Goal: Task Accomplishment & Management: Manage account settings

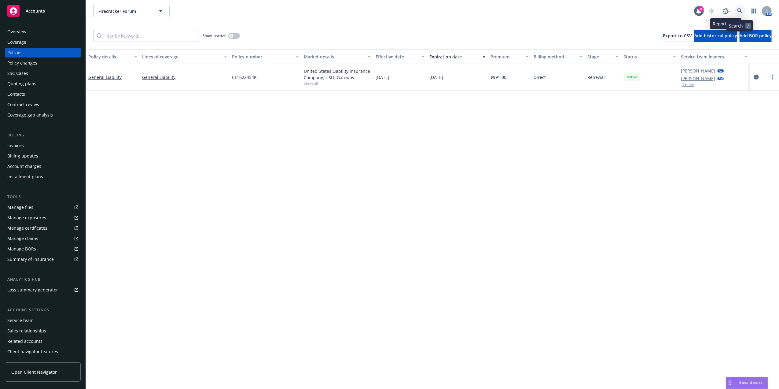
click at [737, 12] on icon at bounding box center [739, 10] width 5 height 5
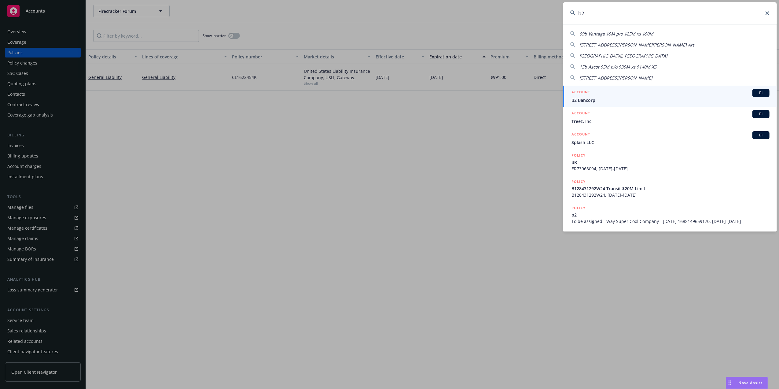
type input "b2"
click at [600, 92] on div "ACCOUNT BI" at bounding box center [670, 93] width 198 height 8
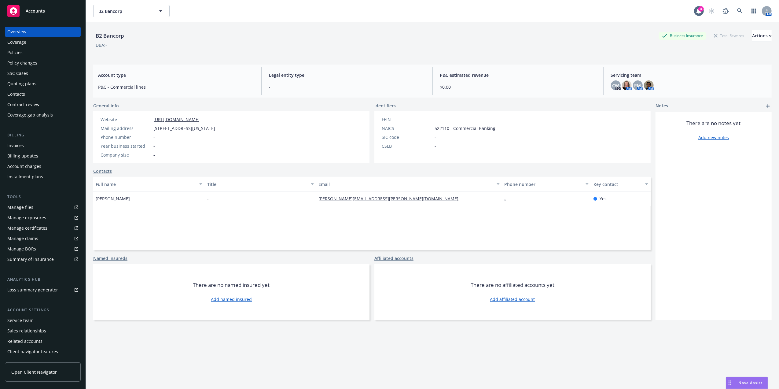
click at [16, 84] on div "Quoting plans" at bounding box center [21, 84] width 29 height 10
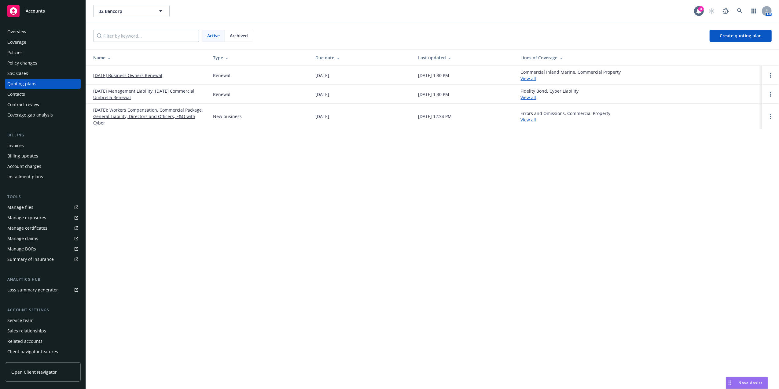
click at [181, 90] on link "09/21/25 Management Liability, 09/20/25 Commercial Umbrella Renewal" at bounding box center [148, 94] width 110 height 13
click at [131, 94] on link "09/21/25 Management Liability, 09/20/25 Commercial Umbrella Renewal" at bounding box center [148, 94] width 110 height 13
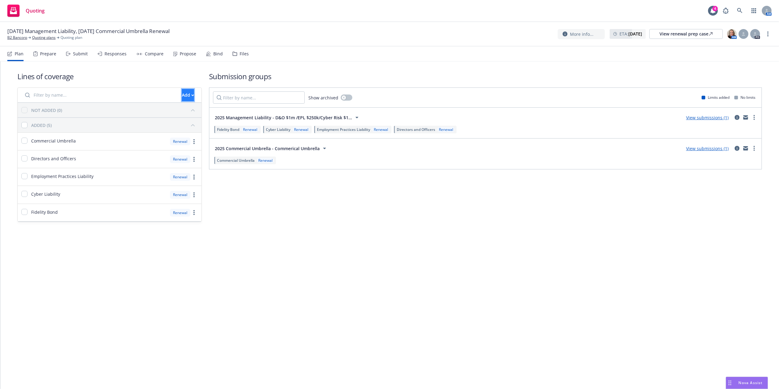
click at [182, 92] on div "Add" at bounding box center [188, 95] width 12 height 12
click at [770, 30] on div "More info... ETA : September 20, 2025 View renewal prep case AM PD" at bounding box center [665, 33] width 214 height 11
click at [767, 32] on circle "more" at bounding box center [767, 31] width 1 height 1
click at [745, 60] on link "Rename quoting plan" at bounding box center [737, 59] width 68 height 12
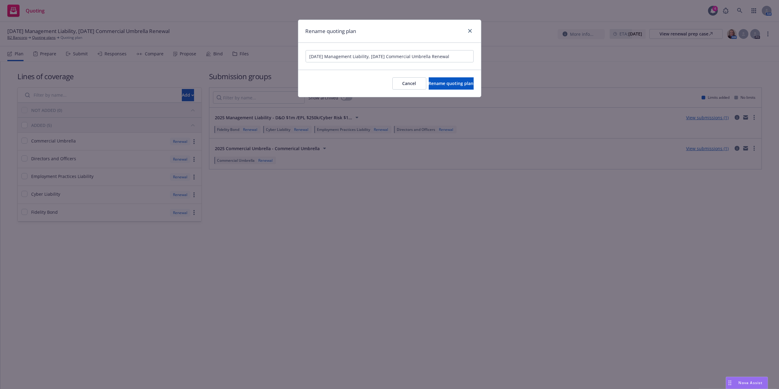
click at [450, 52] on input "09/21/25 Management Liability, 09/20/25 Commercial Umbrella Renewal" at bounding box center [389, 56] width 168 height 12
click at [450, 51] on input "09/21/25 Management Liability, 09/20/25 Commercial Umbrella Renewal" at bounding box center [389, 56] width 168 height 12
type input "9/20/2025 BOP UMB, WC"
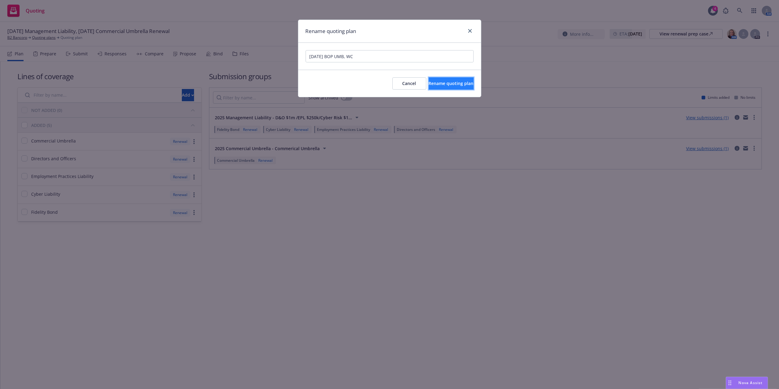
click at [437, 87] on button "Rename quoting plan" at bounding box center [451, 83] width 45 height 12
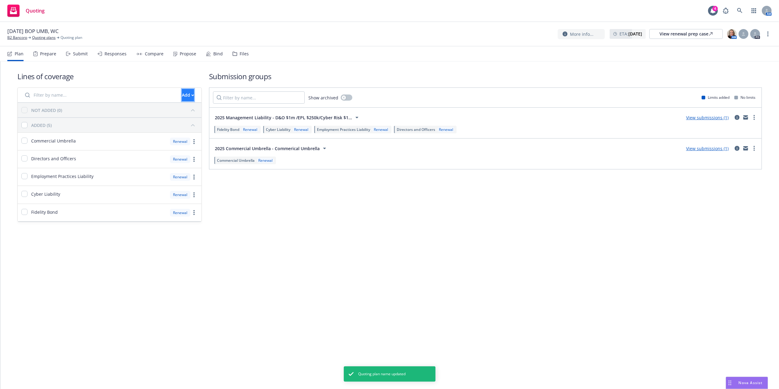
click at [182, 95] on div "Add" at bounding box center [188, 95] width 12 height 12
click at [194, 124] on span "Pull in policy to be renewed" at bounding box center [197, 123] width 71 height 6
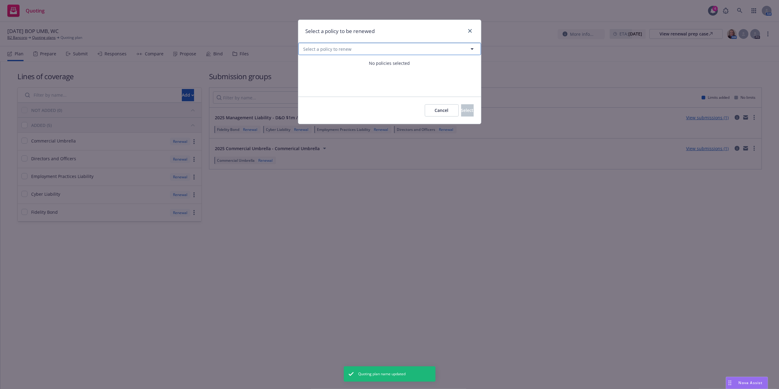
click at [386, 45] on button "Select a policy to renew" at bounding box center [389, 49] width 183 height 12
select select "ACTIVE"
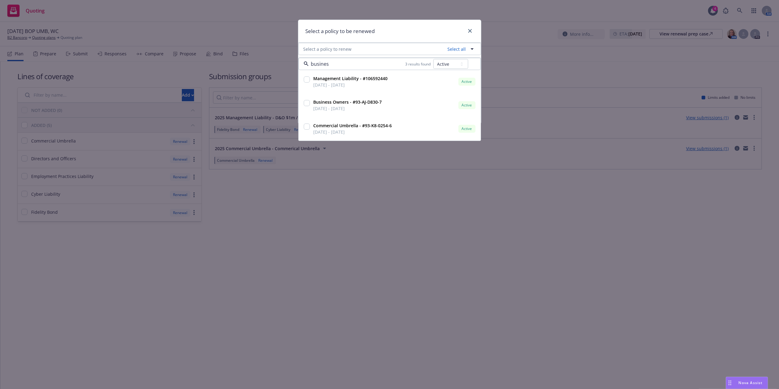
type input "business"
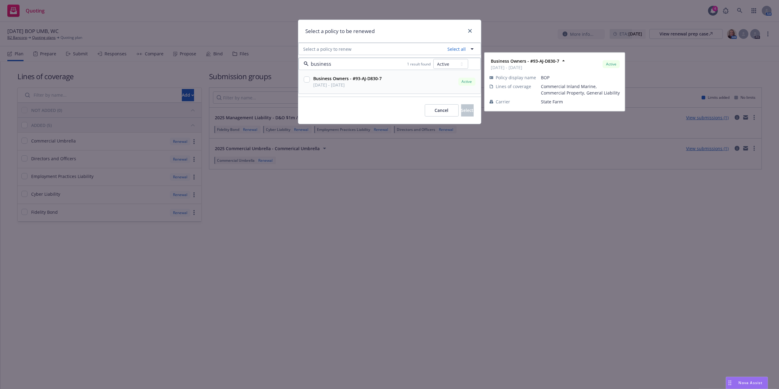
click at [308, 81] on input "checkbox" at bounding box center [307, 79] width 6 height 6
checkbox input "true"
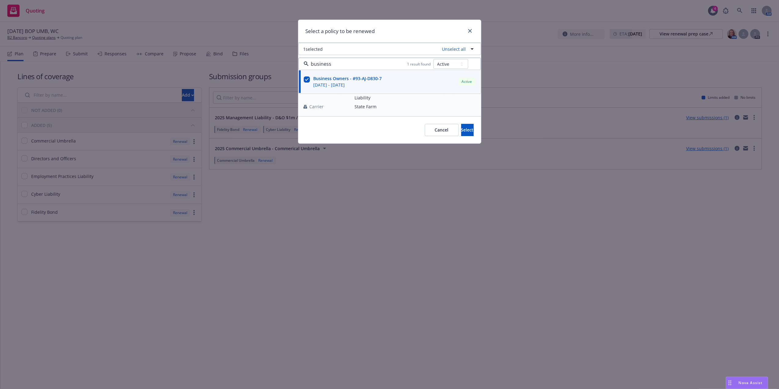
type input "business"
click at [363, 28] on h1 "Select a policy to be renewed" at bounding box center [339, 31] width 69 height 8
click at [461, 126] on button "Select" at bounding box center [467, 130] width 13 height 12
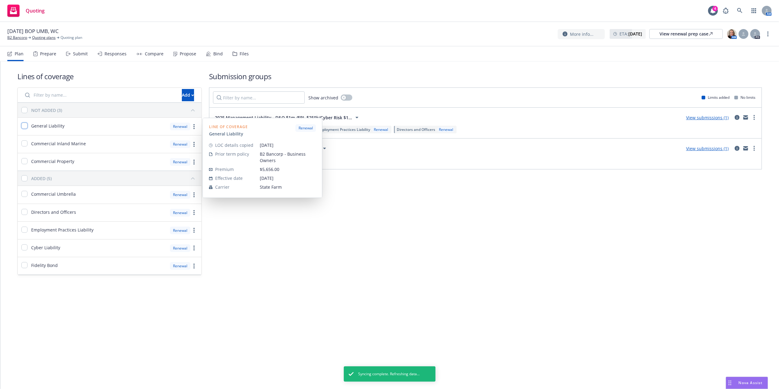
click at [24, 126] on input "checkbox" at bounding box center [24, 126] width 6 height 6
checkbox input "true"
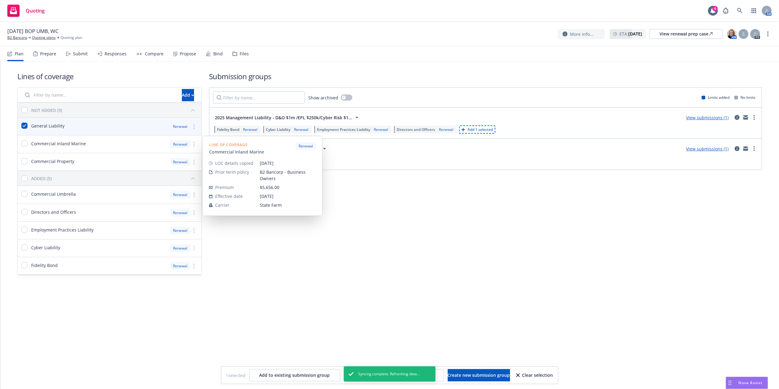
click at [23, 148] on div at bounding box center [24, 143] width 6 height 7
checkbox input "true"
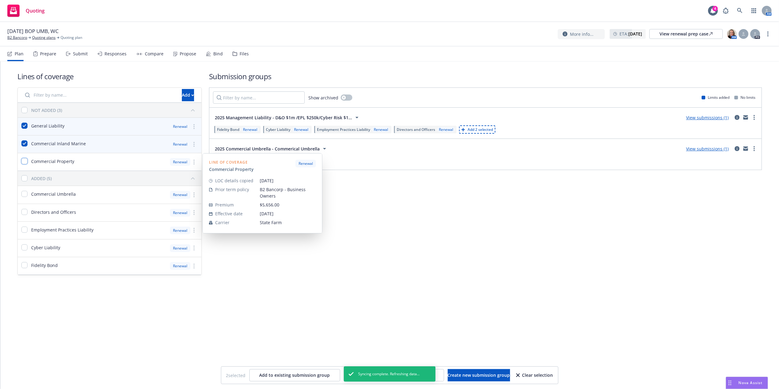
click at [27, 160] on input "checkbox" at bounding box center [24, 161] width 6 height 6
checkbox input "true"
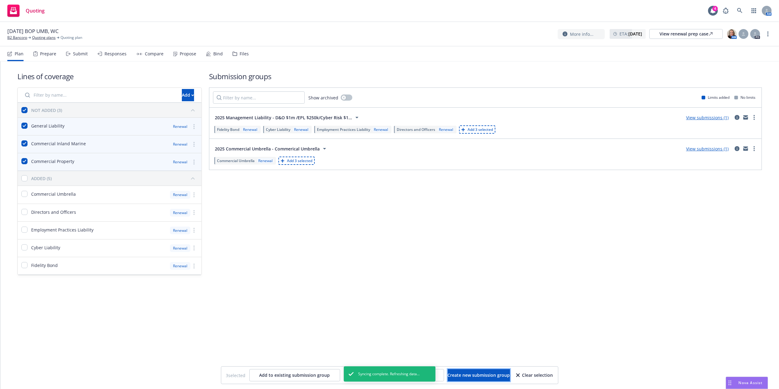
click at [465, 373] on span "Create new submission group" at bounding box center [479, 375] width 62 height 6
checkbox input "false"
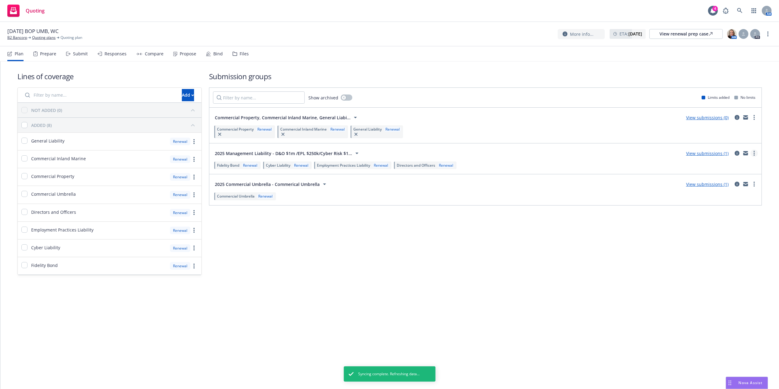
click at [755, 154] on link "more" at bounding box center [753, 152] width 7 height 7
drag, startPoint x: 339, startPoint y: 250, endPoint x: 342, endPoint y: 229, distance: 21.0
click at [339, 250] on div "Submission groups Show archived Limits added No limits Commercial Property, Com…" at bounding box center [485, 173] width 553 height 204
click at [451, 165] on div "Renewal" at bounding box center [445, 165] width 17 height 5
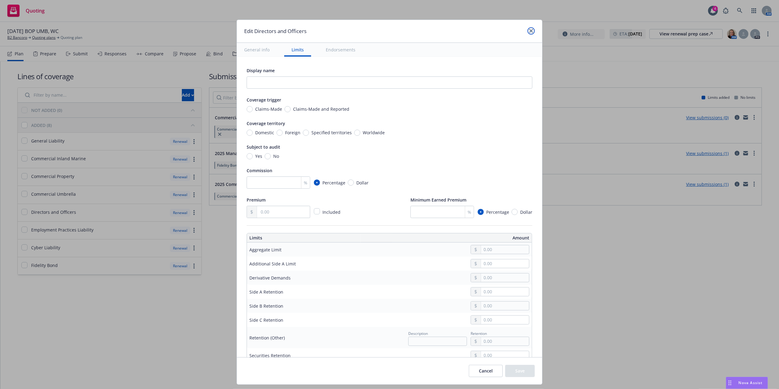
click at [533, 29] on link "close" at bounding box center [530, 30] width 7 height 7
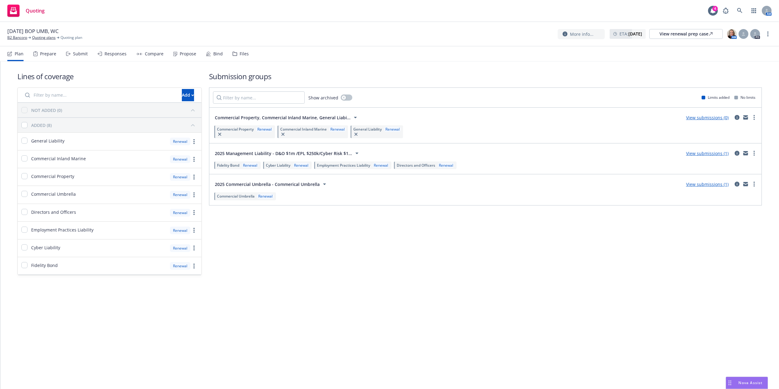
click at [718, 153] on link "View submissions (1)" at bounding box center [707, 153] width 42 height 6
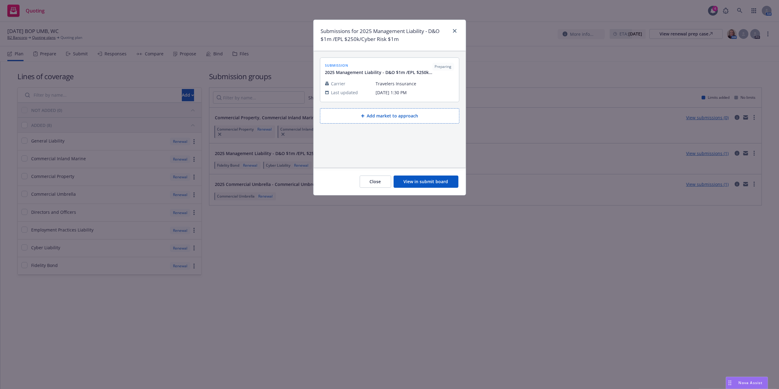
click at [374, 183] on button "Close" at bounding box center [375, 181] width 31 height 12
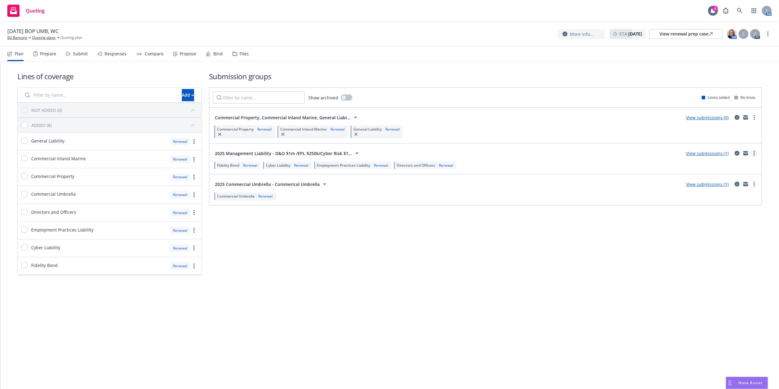
click at [753, 153] on link "more" at bounding box center [753, 152] width 7 height 7
click at [733, 166] on span "View more details" at bounding box center [718, 169] width 51 height 6
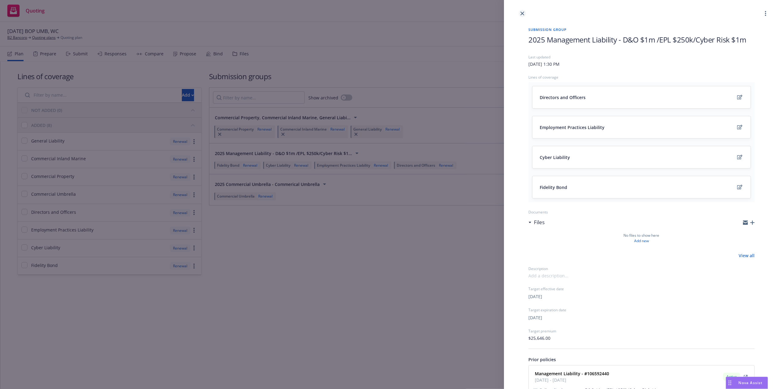
click at [524, 12] on icon "close" at bounding box center [522, 14] width 4 height 4
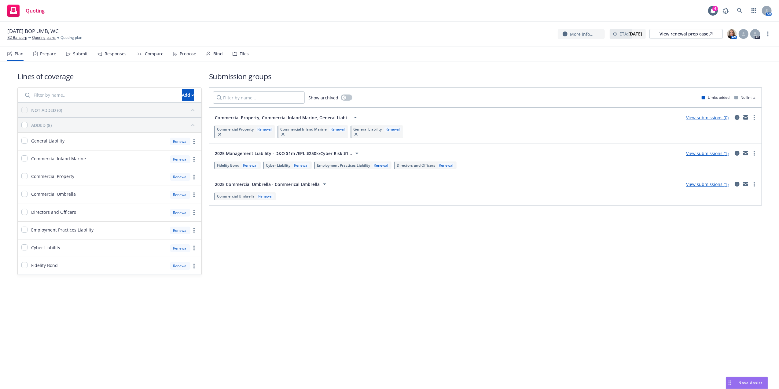
click at [354, 155] on icon at bounding box center [356, 152] width 7 height 7
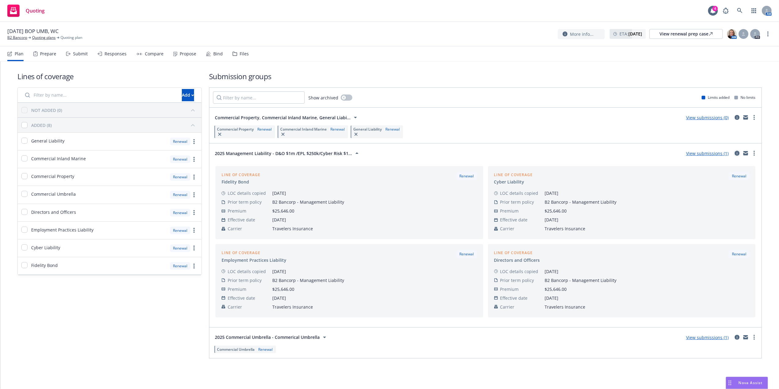
click at [735, 155] on icon "circleInformation" at bounding box center [736, 153] width 5 height 5
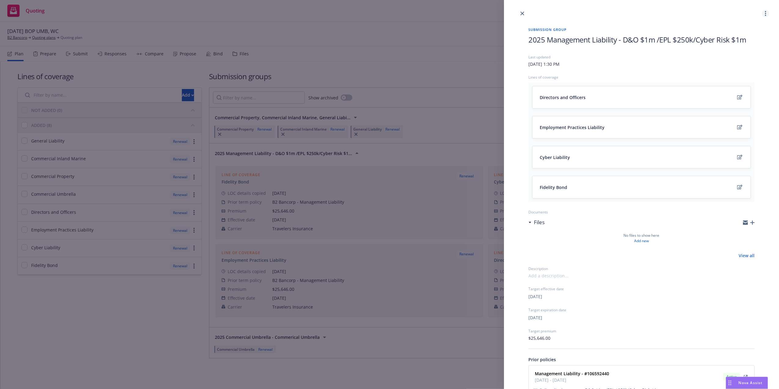
click at [765, 13] on icon "more" at bounding box center [765, 13] width 1 height 5
click at [731, 59] on link "Archive" at bounding box center [735, 53] width 53 height 12
click at [731, 59] on div "Copy logging email View submissions Archive" at bounding box center [735, 41] width 53 height 42
click at [521, 14] on icon "close" at bounding box center [522, 14] width 4 height 4
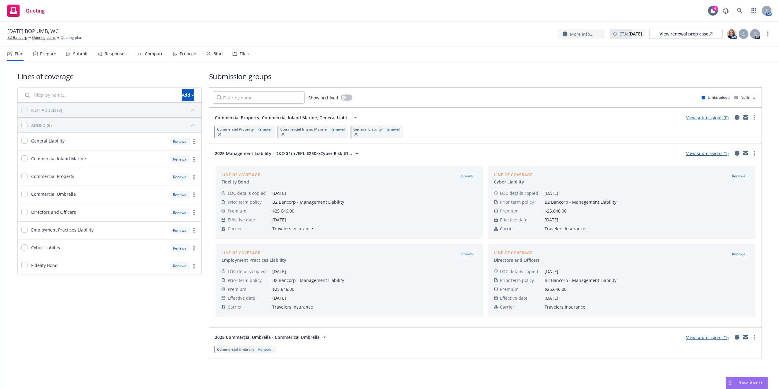
drag, startPoint x: 153, startPoint y: 313, endPoint x: 206, endPoint y: 269, distance: 68.5
click at [154, 312] on div "Lines of coverage Add NOT ADDED (0) ADDED (8) General Liability Renewal Commerc…" at bounding box center [109, 214] width 184 height 287
click at [347, 153] on span "2025 Management Liability - D&O $1m /EPL $250k/Cyber Risk $1..." at bounding box center [283, 153] width 137 height 6
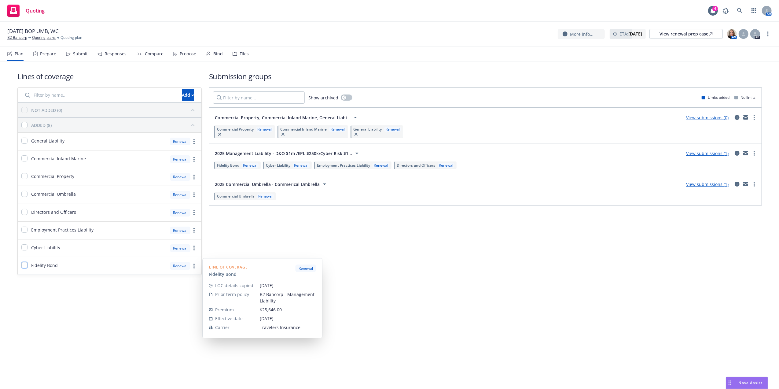
click at [22, 266] on input "checkbox" at bounding box center [24, 265] width 6 height 6
checkbox input "true"
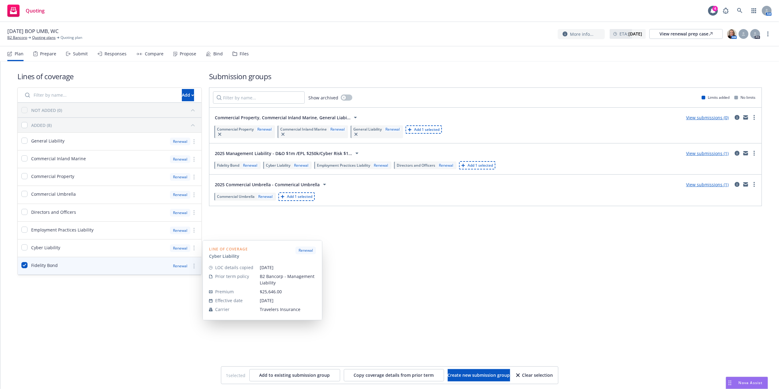
click at [24, 251] on div at bounding box center [24, 247] width 6 height 7
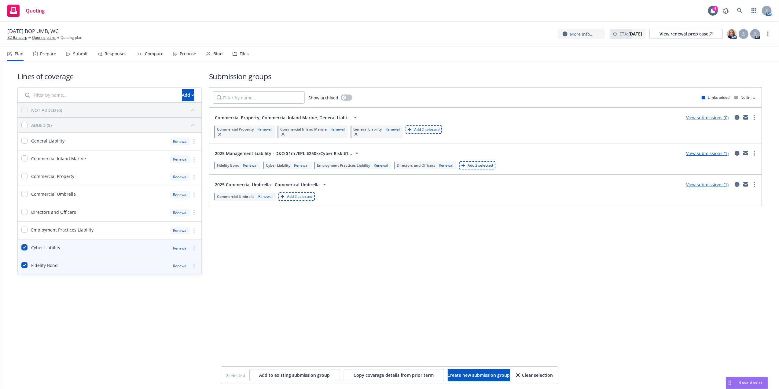
click at [546, 377] on div "Clear selection" at bounding box center [534, 375] width 37 height 12
checkbox input "false"
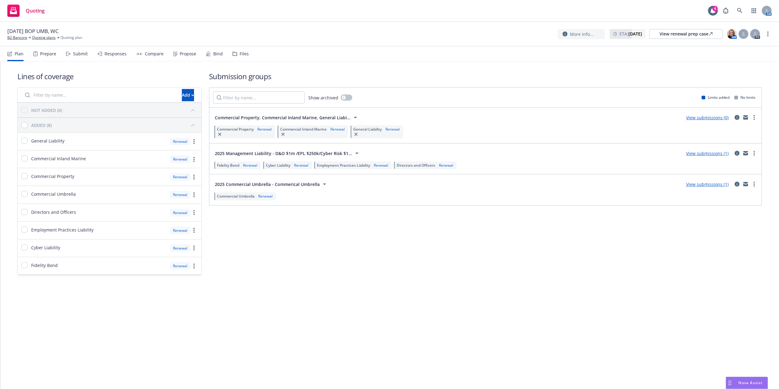
click at [233, 53] on icon at bounding box center [235, 54] width 4 height 4
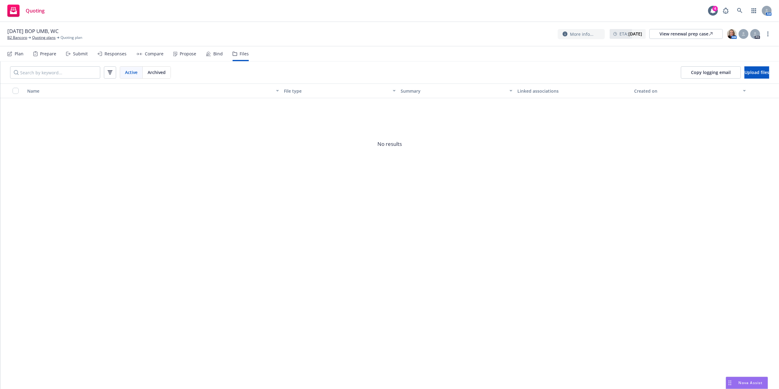
click at [16, 53] on div "Plan" at bounding box center [19, 53] width 9 height 5
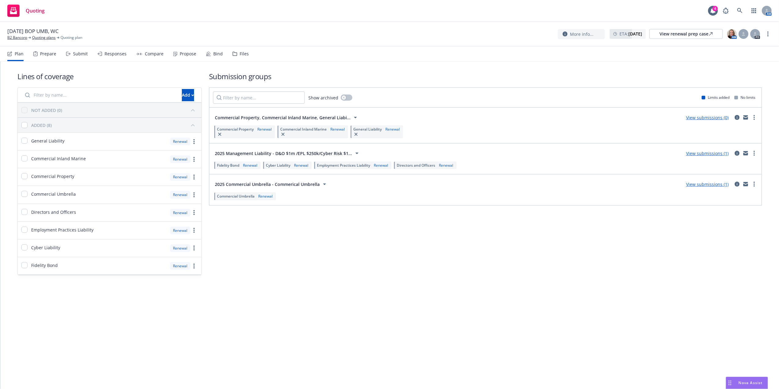
click at [704, 184] on link "View submissions (1)" at bounding box center [707, 184] width 42 height 6
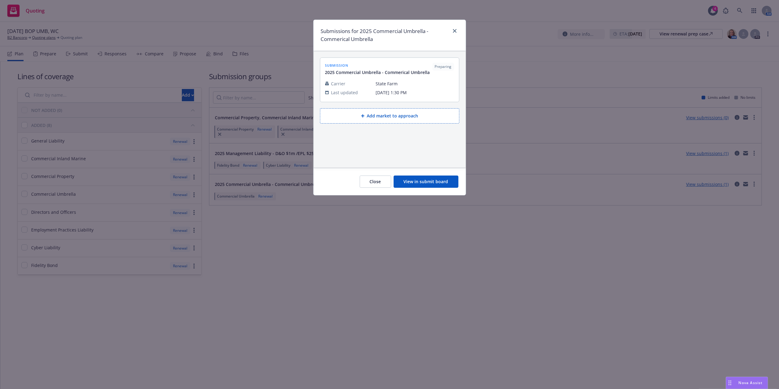
click at [373, 177] on button "Close" at bounding box center [375, 181] width 31 height 12
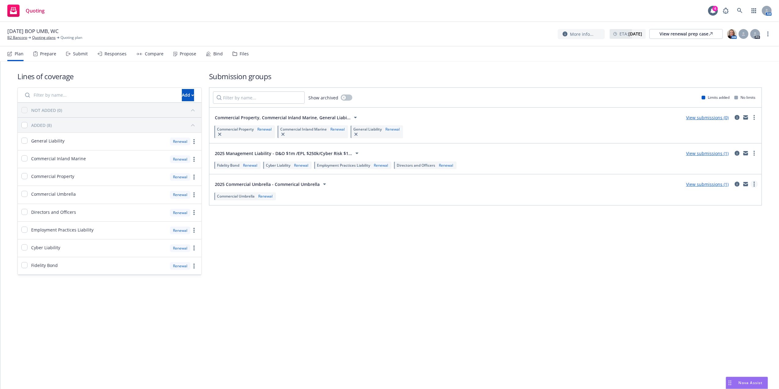
click at [754, 183] on circle "more" at bounding box center [753, 181] width 1 height 1
click at [718, 247] on span "Archive" at bounding box center [708, 249] width 30 height 6
click at [718, 247] on div "Submission groups Show archived Limits added No limits Commercial Property, Com…" at bounding box center [485, 173] width 553 height 204
click at [767, 33] on icon "more" at bounding box center [767, 33] width 1 height 5
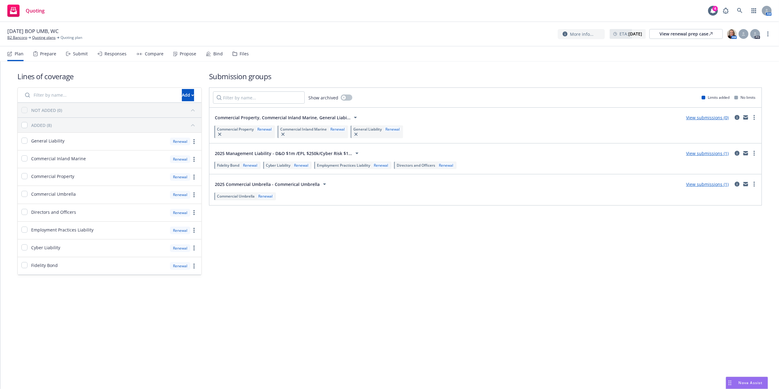
drag, startPoint x: 584, startPoint y: 241, endPoint x: 411, endPoint y: 173, distance: 186.8
click at [577, 240] on div "Submission groups Show archived Limits added No limits Commercial Property, Com…" at bounding box center [485, 173] width 553 height 204
click at [47, 39] on link "Quoting plans" at bounding box center [44, 37] width 24 height 5
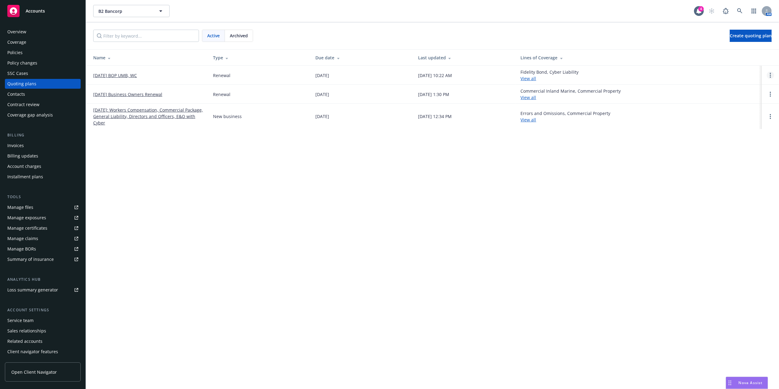
click at [772, 78] on link "Open options" at bounding box center [769, 74] width 7 height 7
drag, startPoint x: 291, startPoint y: 220, endPoint x: 291, endPoint y: 214, distance: 5.8
click at [291, 219] on div "B2 Bancorp B2 Bancorp 4 AM Active Archived Create quoting plan Name Type Due da…" at bounding box center [432, 194] width 693 height 389
click at [771, 75] on link "Open options" at bounding box center [769, 74] width 7 height 7
click at [737, 70] on span "Archive" at bounding box center [727, 71] width 30 height 6
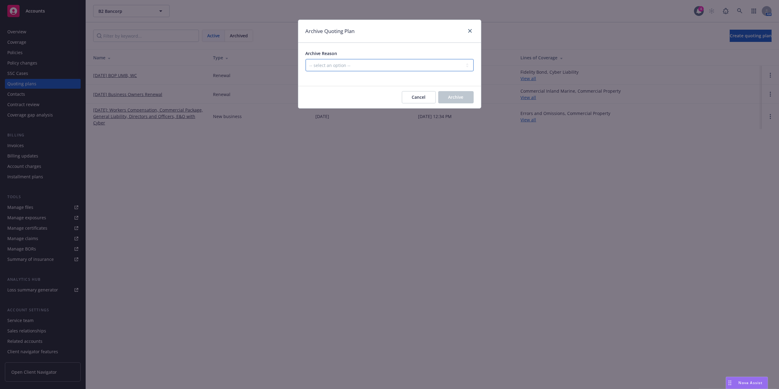
click at [369, 65] on select "-- select an option -- All policies in this renewal plan are auto-renewed Creat…" at bounding box center [389, 65] width 168 height 12
select select "ARCHIVED_DUPLICATE"
click at [305, 59] on select "-- select an option -- All policies in this renewal plan are auto-renewed Creat…" at bounding box center [389, 65] width 168 height 12
drag, startPoint x: 472, startPoint y: 97, endPoint x: 465, endPoint y: 97, distance: 7.0
click at [471, 97] on button "Archive" at bounding box center [455, 97] width 35 height 12
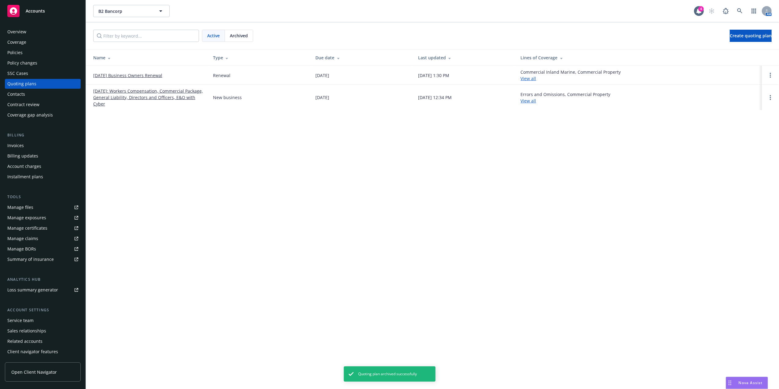
click at [143, 78] on link "09/20/25 Business Owners Renewal" at bounding box center [127, 75] width 69 height 6
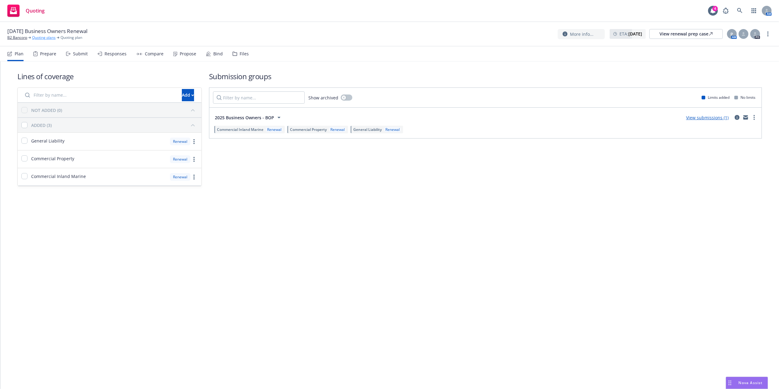
click at [41, 38] on link "Quoting plans" at bounding box center [44, 37] width 24 height 5
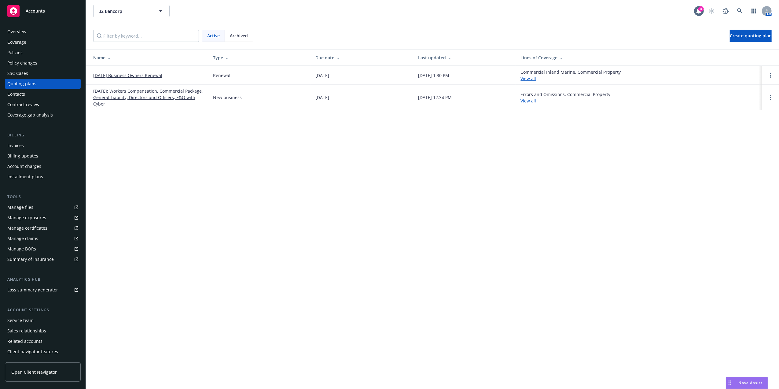
click at [134, 98] on link "[DATE]: Workers Compensation, Commercial Package, General Liability, Directors …" at bounding box center [148, 97] width 110 height 19
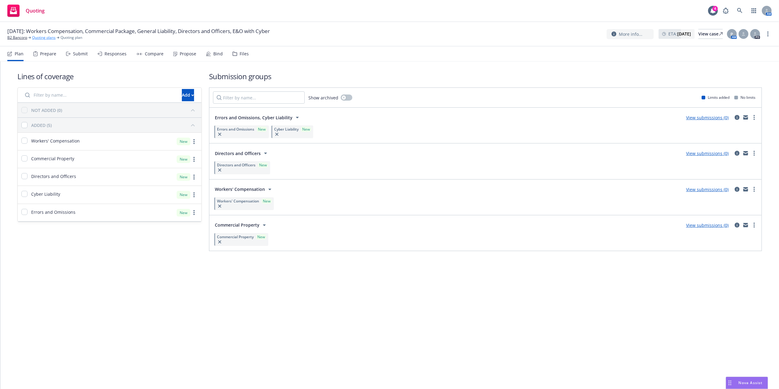
click at [46, 38] on link "Quoting plans" at bounding box center [44, 37] width 24 height 5
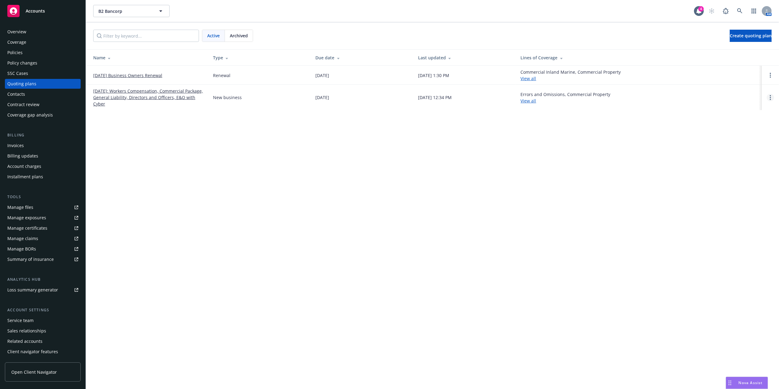
click at [773, 98] on link "Open options" at bounding box center [769, 97] width 7 height 7
click at [743, 93] on link "Archive" at bounding box center [738, 93] width 53 height 12
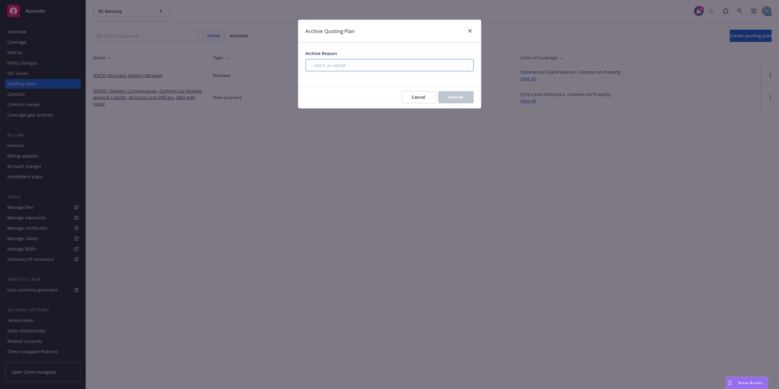
click at [389, 60] on select "-- select an option -- Created by error Duplicate New business opportunity lost…" at bounding box center [389, 65] width 168 height 12
select select "ARCHIVED_DUPLICATE"
click at [305, 59] on select "-- select an option -- Created by error Duplicate New business opportunity lost…" at bounding box center [389, 65] width 168 height 12
drag, startPoint x: 469, startPoint y: 98, endPoint x: 396, endPoint y: 102, distance: 72.5
click at [396, 102] on div "Cancel Archive" at bounding box center [385, 97] width 175 height 12
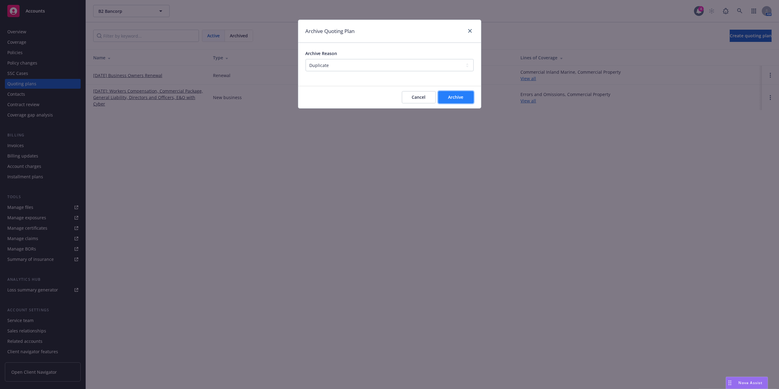
click at [470, 101] on button "Archive" at bounding box center [455, 97] width 35 height 12
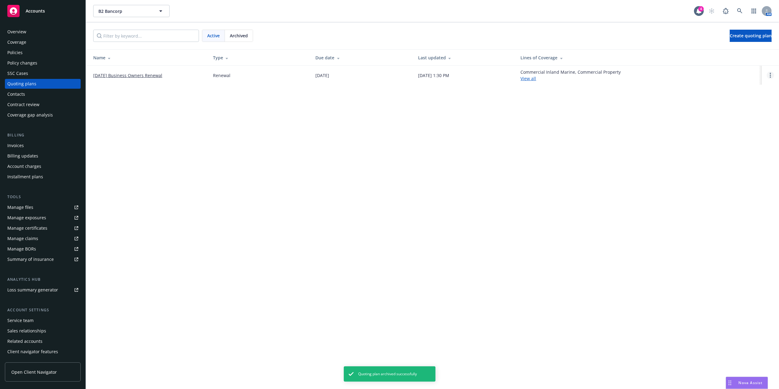
click at [767, 74] on link "Open options" at bounding box center [769, 74] width 7 height 7
click at [737, 46] on span "Rename" at bounding box center [727, 46] width 31 height 6
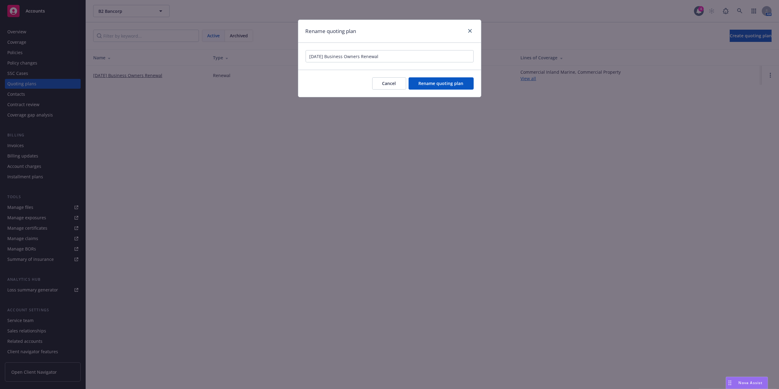
click at [411, 54] on input "09/20/25 Business Owners Renewal" at bounding box center [389, 56] width 168 height 12
drag, startPoint x: 390, startPoint y: 57, endPoint x: 329, endPoint y: 59, distance: 61.1
click at [329, 59] on input "09/20/25 Business Owners Renewal" at bounding box center [389, 56] width 168 height 12
type input "[DATE] BOP, UMB, WC"
click at [424, 81] on span "Rename quoting plan" at bounding box center [441, 83] width 45 height 6
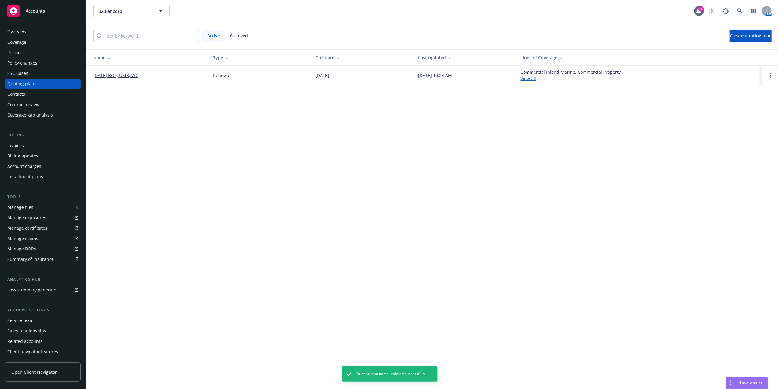
click at [114, 77] on link "[DATE] BOP, UMB, WC" at bounding box center [115, 75] width 45 height 6
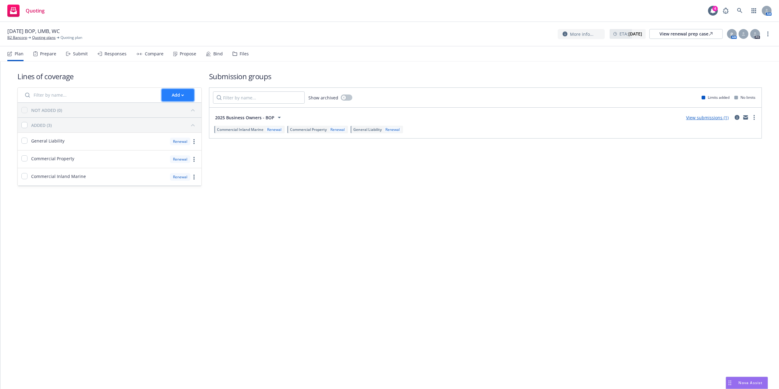
click at [172, 98] on div "Add" at bounding box center [178, 95] width 12 height 12
click at [196, 122] on span "Pull in policy to be renewed" at bounding box center [197, 123] width 71 height 6
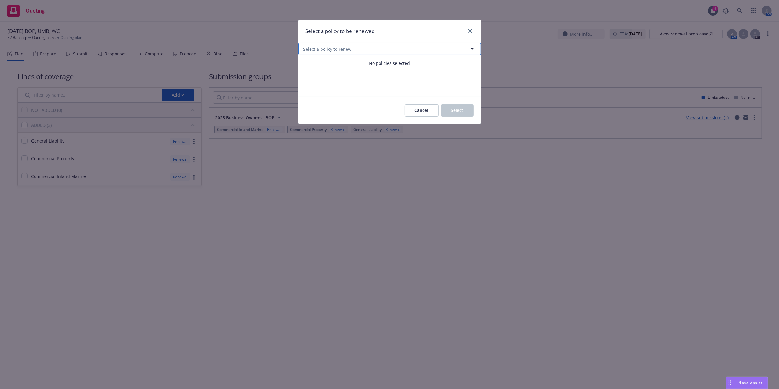
click at [407, 51] on button "Select a policy to renew" at bounding box center [389, 49] width 183 height 12
select select "ACTIVE"
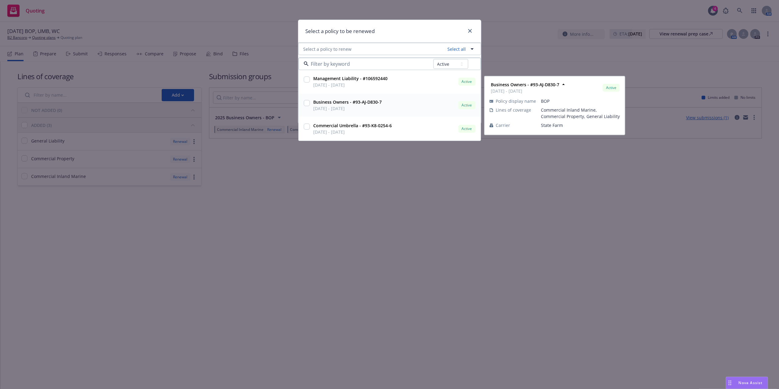
click at [305, 104] on input "checkbox" at bounding box center [307, 103] width 6 height 6
click at [307, 105] on input "checkbox" at bounding box center [307, 103] width 6 height 6
checkbox input "false"
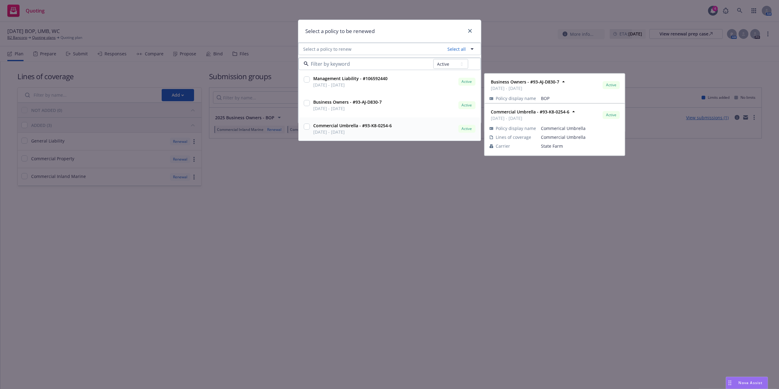
drag, startPoint x: 305, startPoint y: 126, endPoint x: 309, endPoint y: 122, distance: 4.8
click at [305, 126] on input "checkbox" at bounding box center [307, 126] width 6 height 6
checkbox input "true"
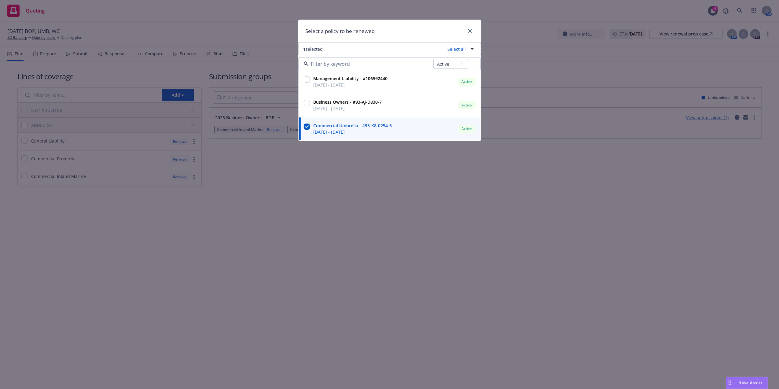
click at [371, 34] on h1 "Select a policy to be renewed" at bounding box center [339, 31] width 69 height 8
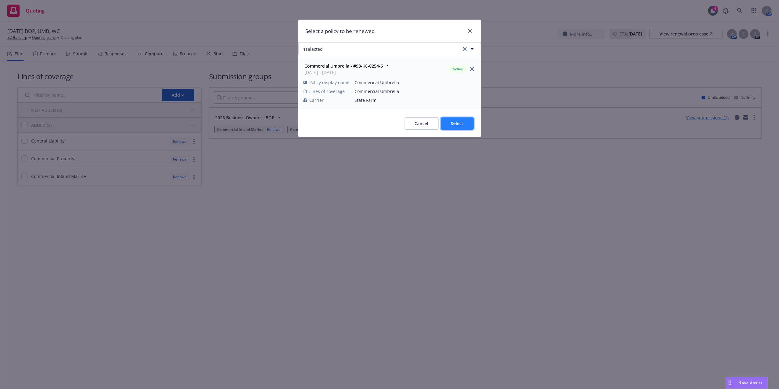
click at [456, 123] on span "Select" at bounding box center [457, 123] width 13 height 6
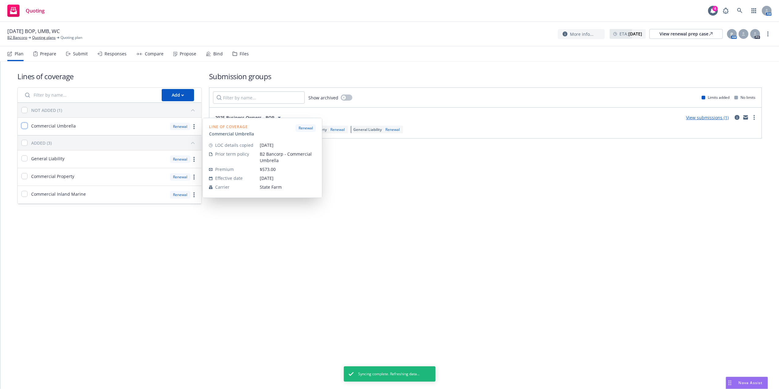
click at [27, 126] on input "checkbox" at bounding box center [24, 126] width 6 height 6
checkbox input "true"
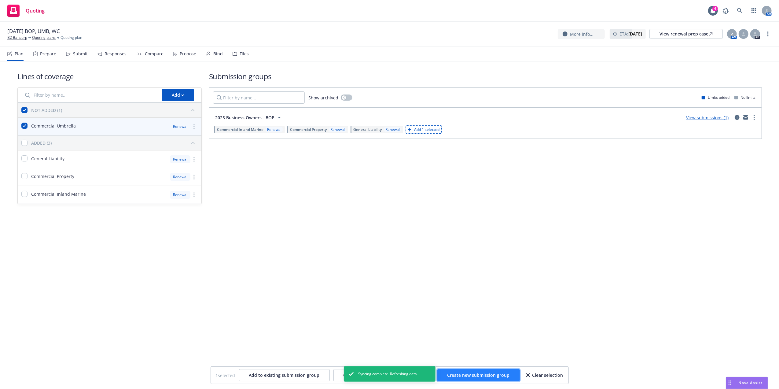
click at [469, 375] on span "Create new submission group" at bounding box center [478, 375] width 62 height 6
checkbox input "false"
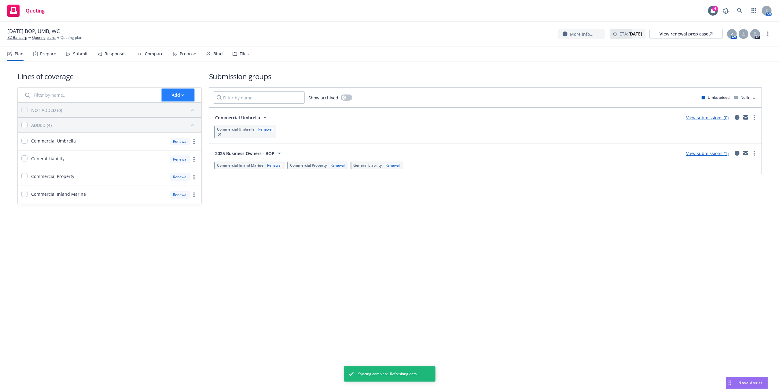
click at [174, 96] on div "Add" at bounding box center [178, 95] width 12 height 12
click at [182, 123] on span "Pull in policy to be renewed" at bounding box center [197, 123] width 71 height 6
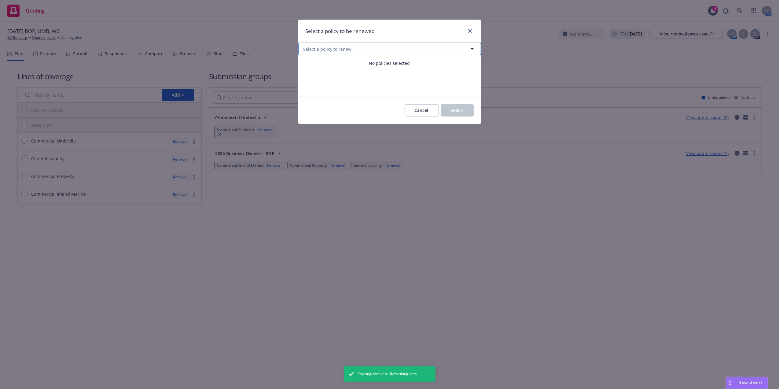
click at [403, 47] on button "Select a policy to renew" at bounding box center [389, 49] width 183 height 12
select select "ACTIVE"
type input "worker"
click at [441, 64] on select "All Active Upcoming Expired Cancelled" at bounding box center [450, 64] width 35 height 10
select select
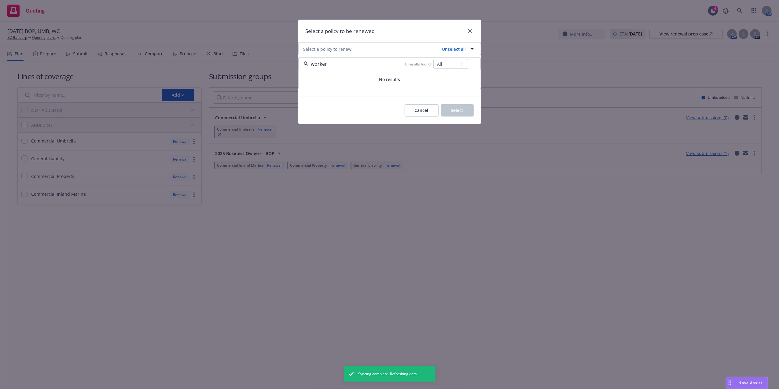
click at [433, 59] on select "All Active Upcoming Expired Cancelled" at bounding box center [450, 64] width 35 height 10
click at [424, 111] on span "Cancel" at bounding box center [422, 110] width 14 height 6
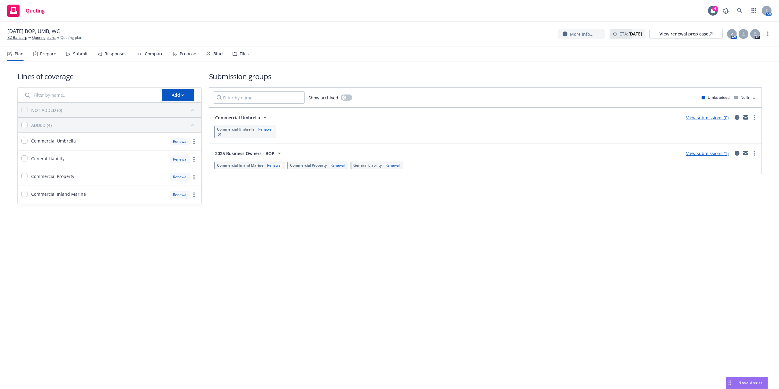
click at [402, 262] on div "Lines of coverage Add NOT ADDED (0) ADDED (4) Commercial Umbrella Renewal Gener…" at bounding box center [389, 224] width 778 height 327
click at [24, 37] on link "B2 Bancorp" at bounding box center [17, 37] width 20 height 5
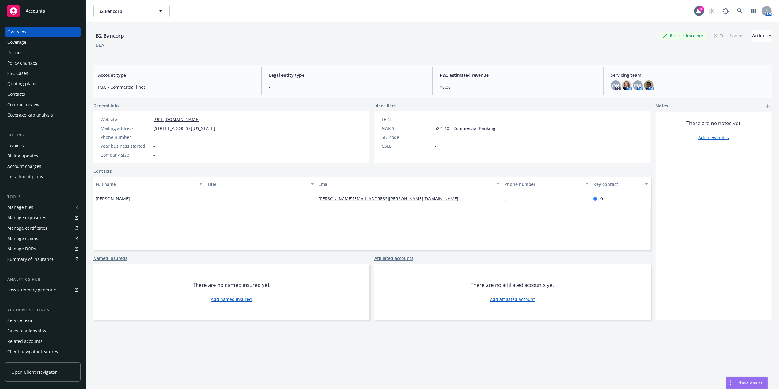
click at [36, 80] on div "Quoting plans" at bounding box center [42, 84] width 71 height 10
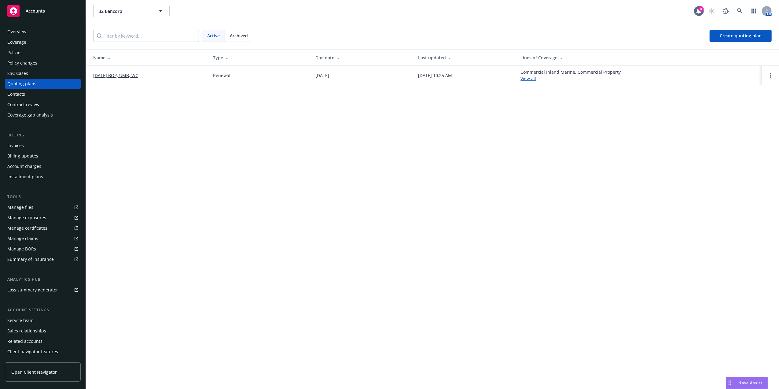
click at [114, 76] on link "[DATE] BOP, UMB, WC" at bounding box center [115, 75] width 45 height 6
